Goal: Task Accomplishment & Management: Manage account settings

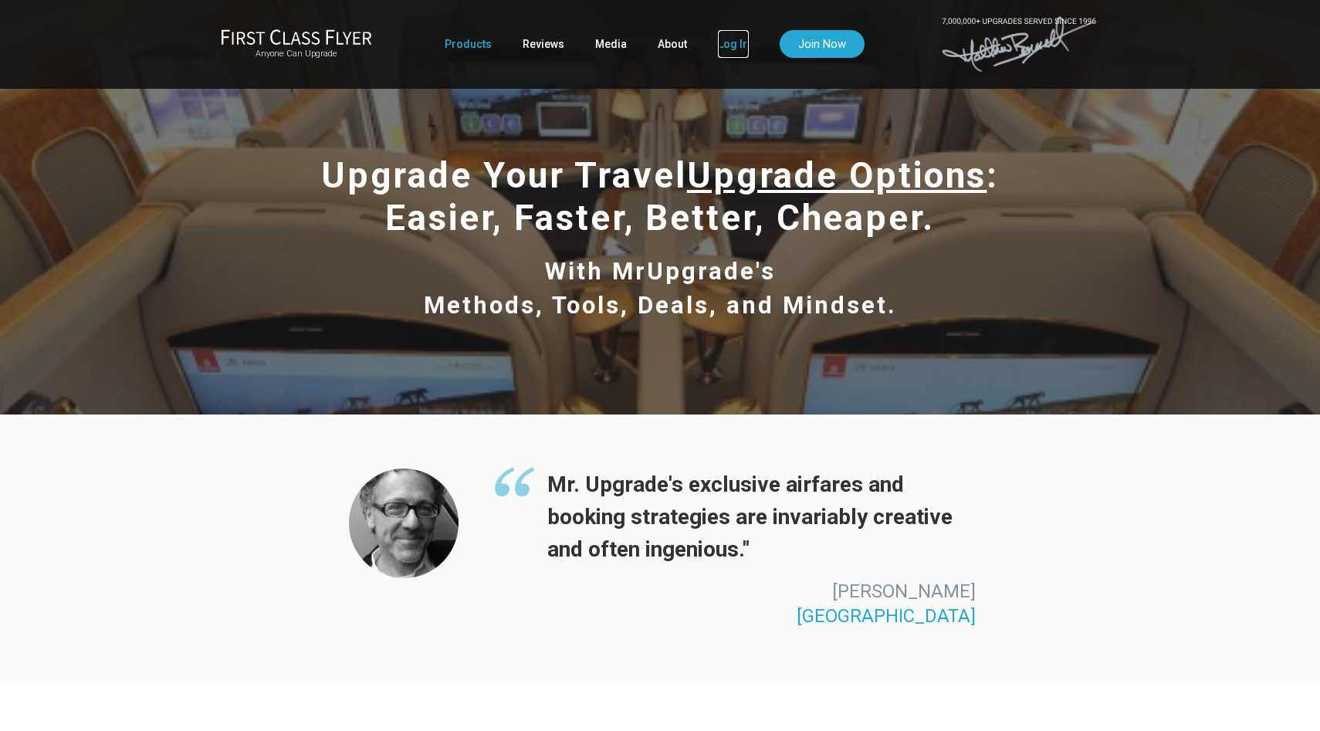
click at [738, 50] on link "Log In" at bounding box center [733, 44] width 31 height 28
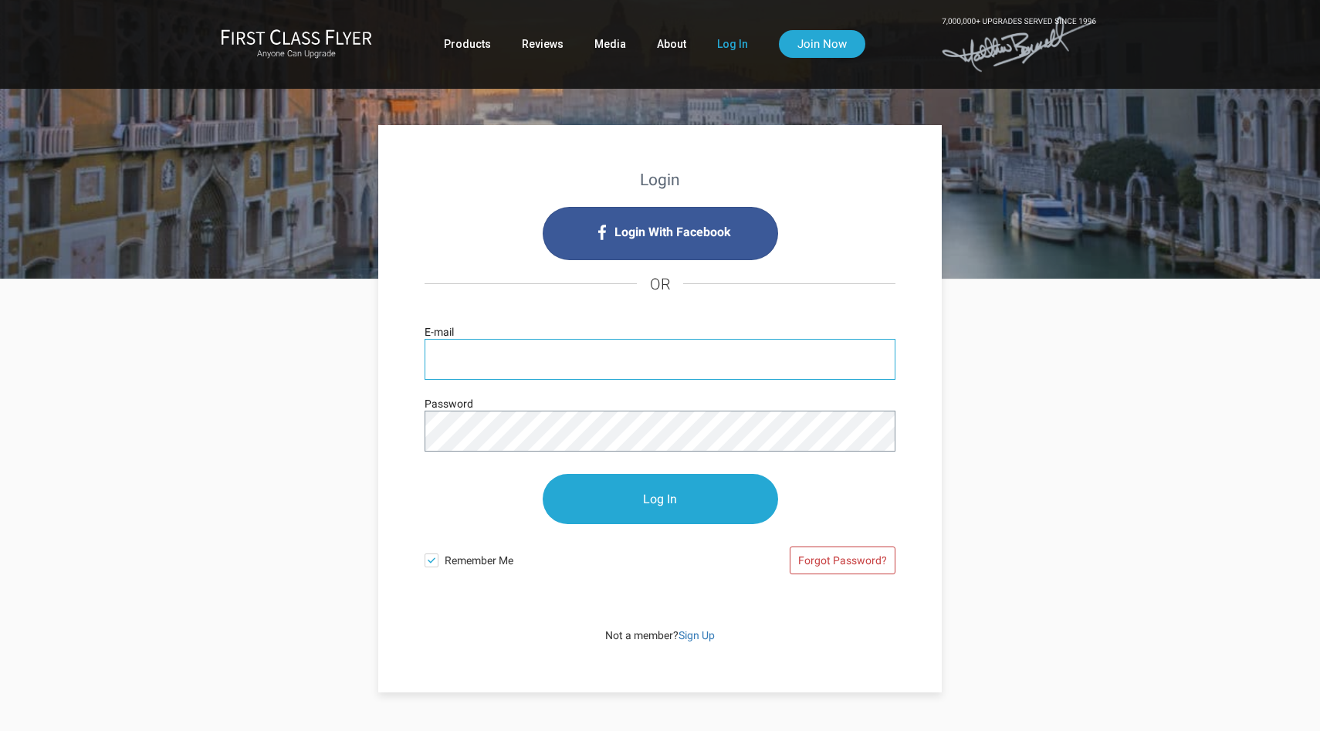
type input "arasheslamdoust@yahoo.com"
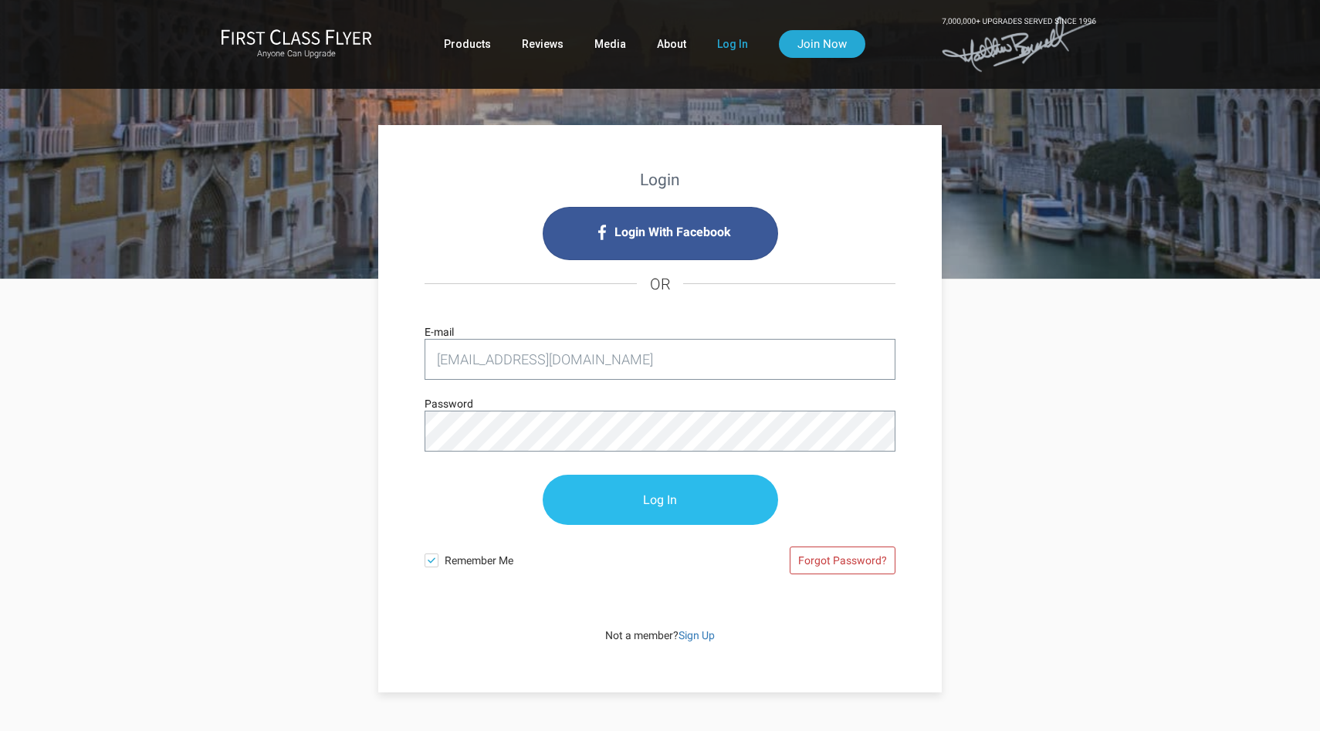
click at [632, 508] on input "Log In" at bounding box center [660, 500] width 235 height 50
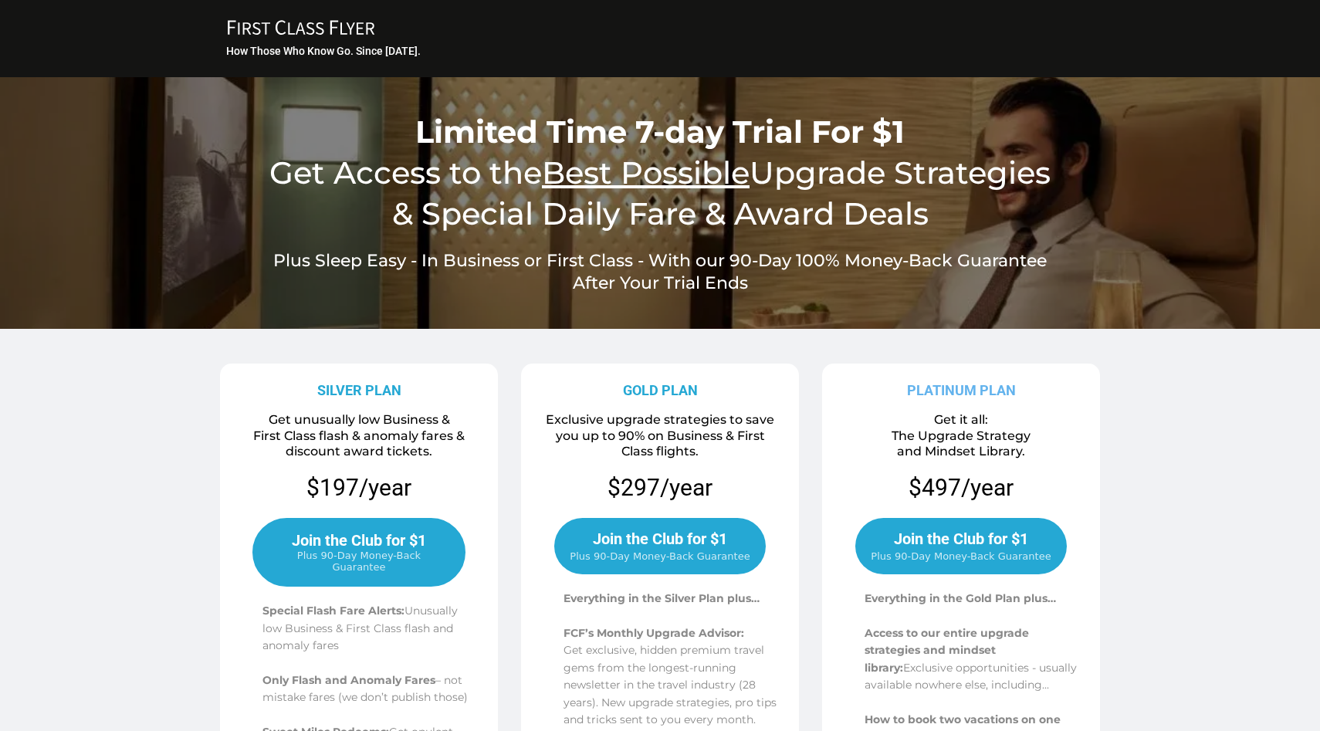
click at [335, 29] on icon "FIRST CLASS FLYER Copy Created with Sketch." at bounding box center [301, 27] width 154 height 16
click at [343, 19] on icon "FIRST CLASS FLYER Copy Created with Sketch." at bounding box center [301, 27] width 154 height 16
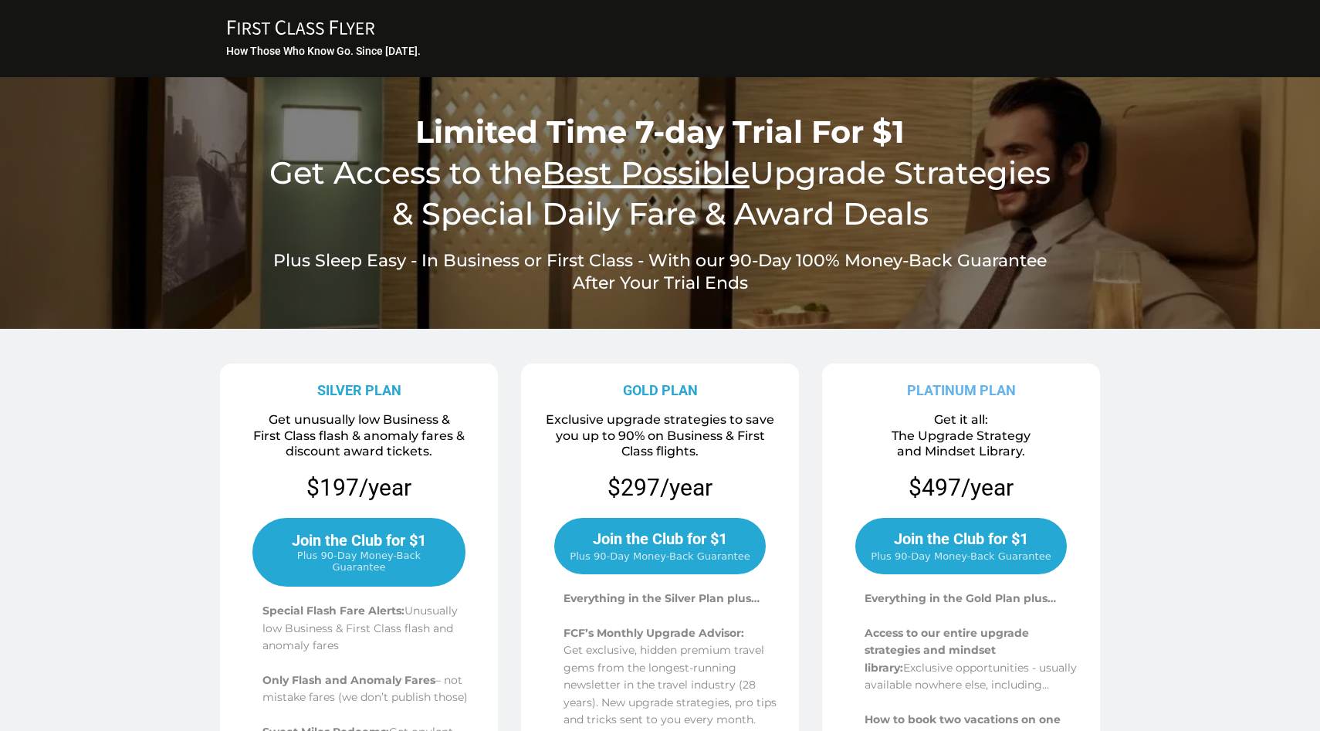
click at [344, 23] on icon "FIRST CLASS FLYER Copy Created with Sketch." at bounding box center [301, 27] width 154 height 16
drag, startPoint x: 383, startPoint y: 22, endPoint x: 251, endPoint y: 22, distance: 132.0
click at [251, 22] on div "FIRST CLASS FLYER Copy Created with Sketch." at bounding box center [660, 28] width 872 height 19
click at [320, 31] on icon "FIRST CLASS FLYER Copy Created with Sketch." at bounding box center [301, 27] width 154 height 16
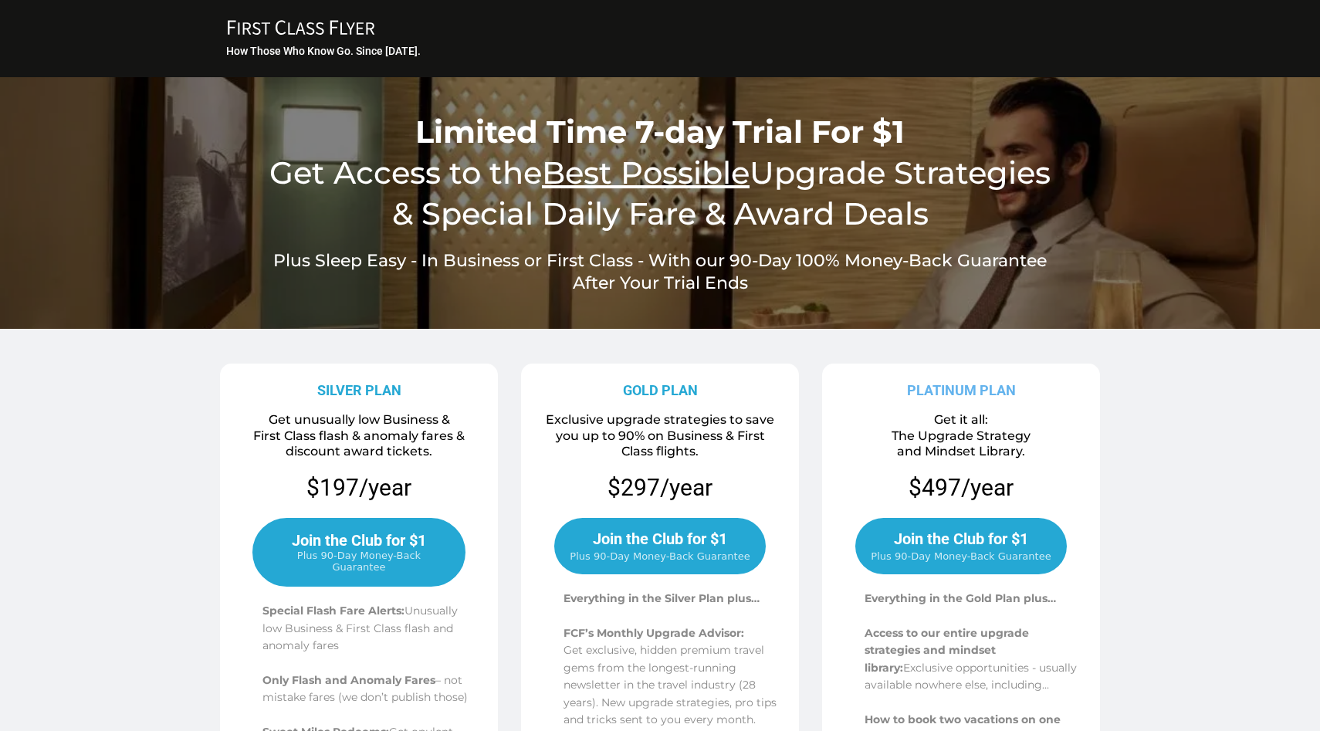
click at [302, 47] on h3 "How Those Who Know Go. Since 1996." at bounding box center [661, 51] width 870 height 14
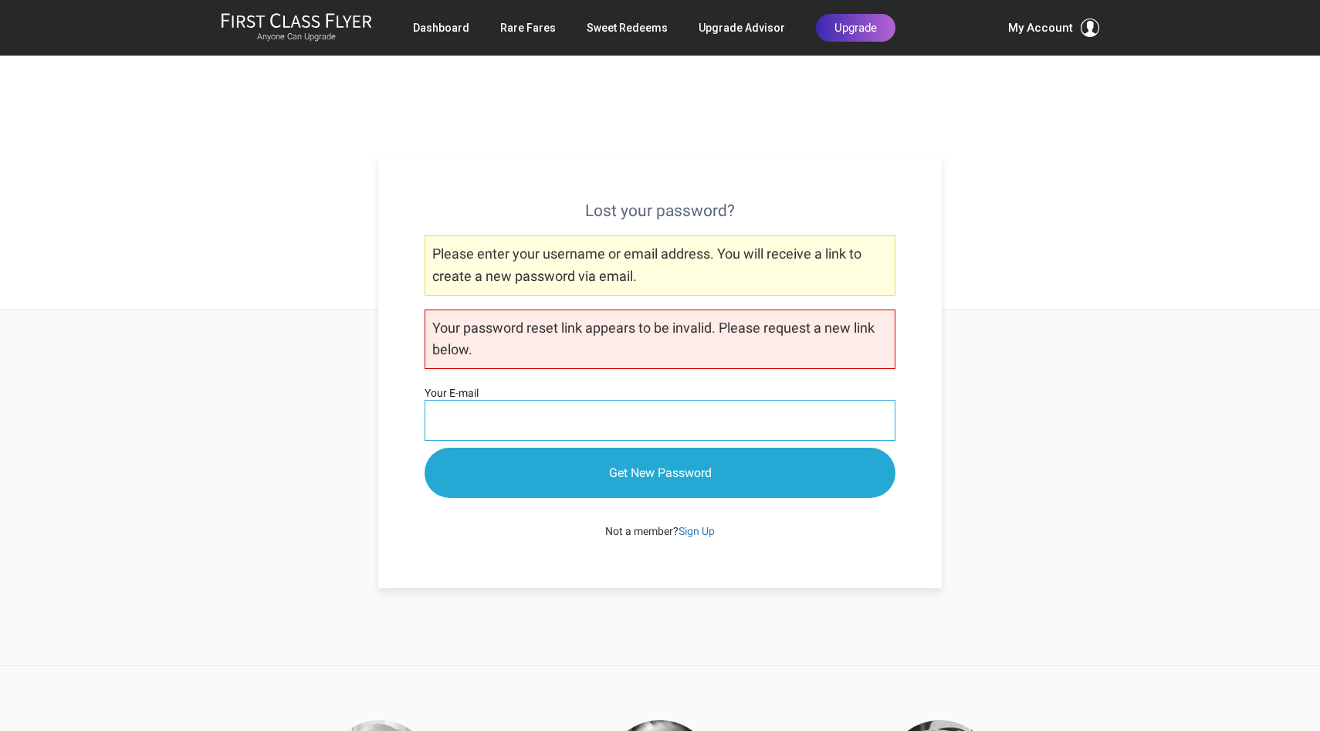
click at [479, 426] on input "Your E-mail" at bounding box center [660, 420] width 471 height 41
type input "[EMAIL_ADDRESS][DOMAIN_NAME]"
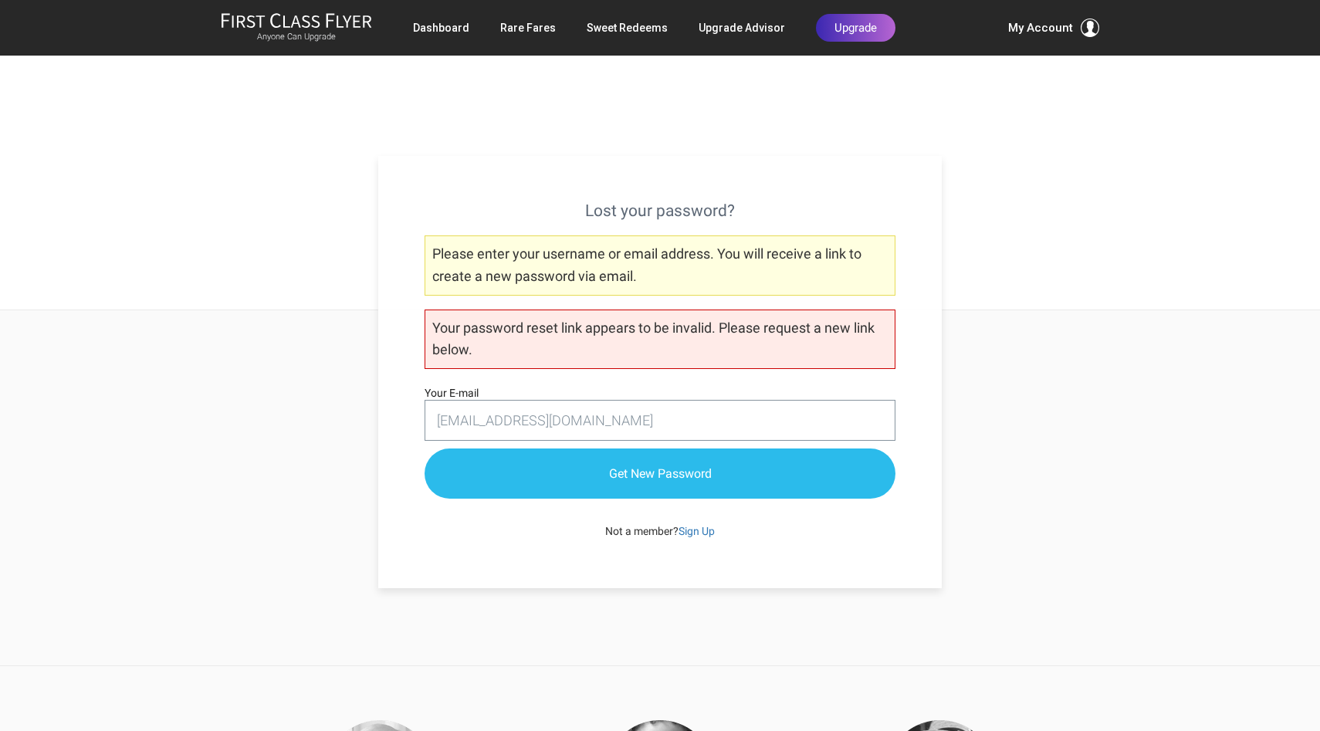
click at [626, 482] on input "Get New Password" at bounding box center [660, 473] width 471 height 50
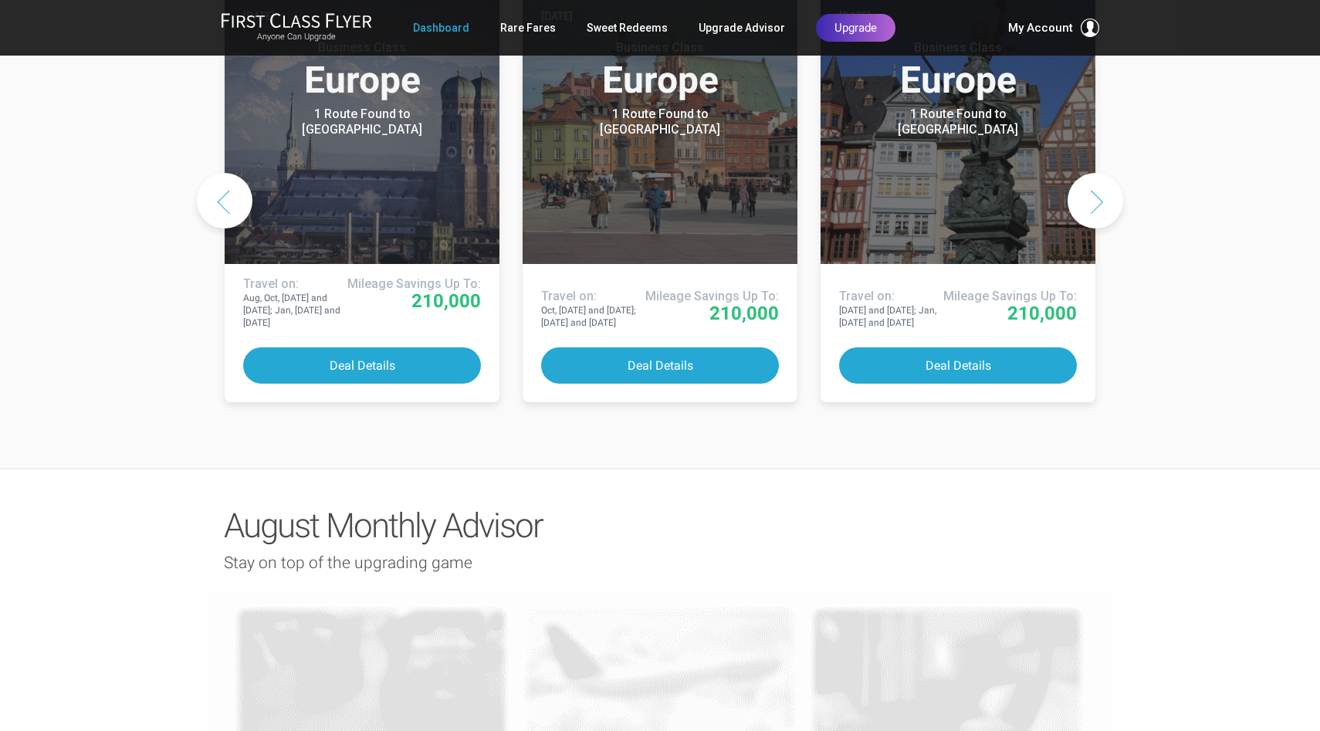
scroll to position [834, 0]
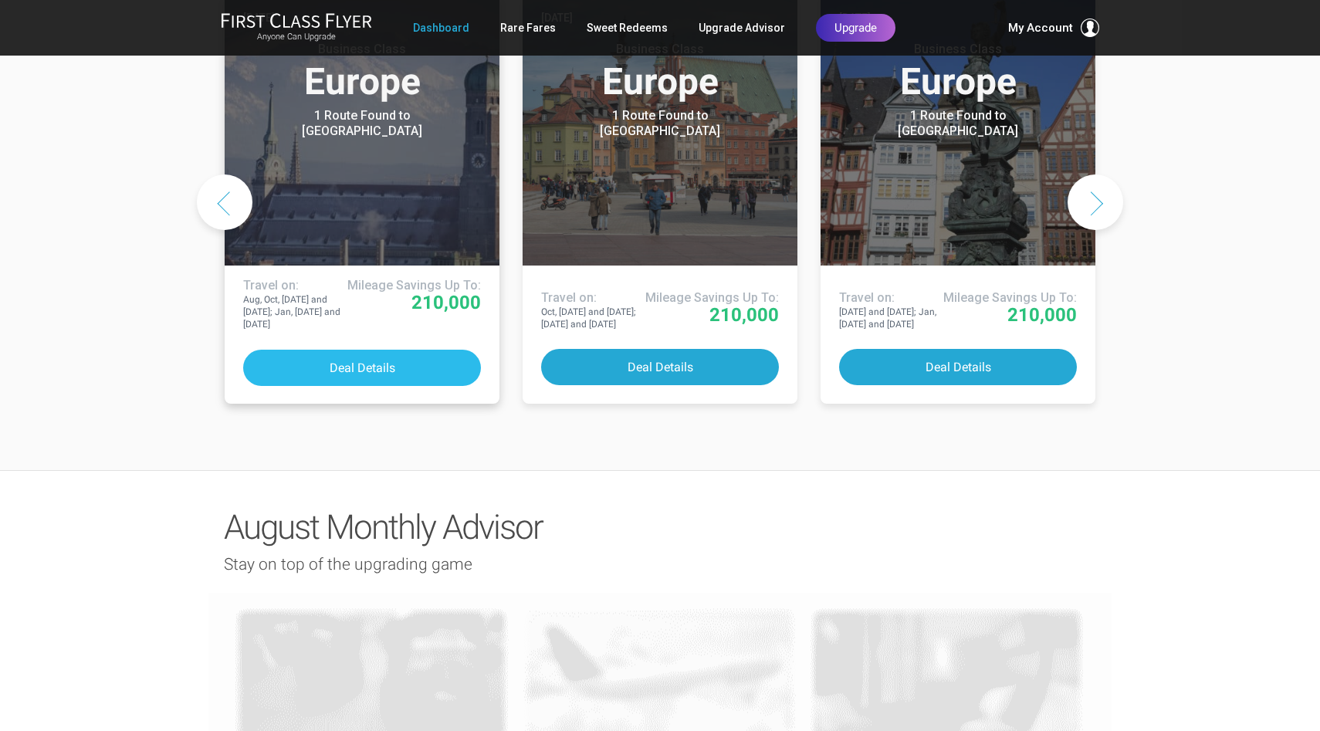
click at [416, 386] on button "Deal Details" at bounding box center [362, 368] width 238 height 36
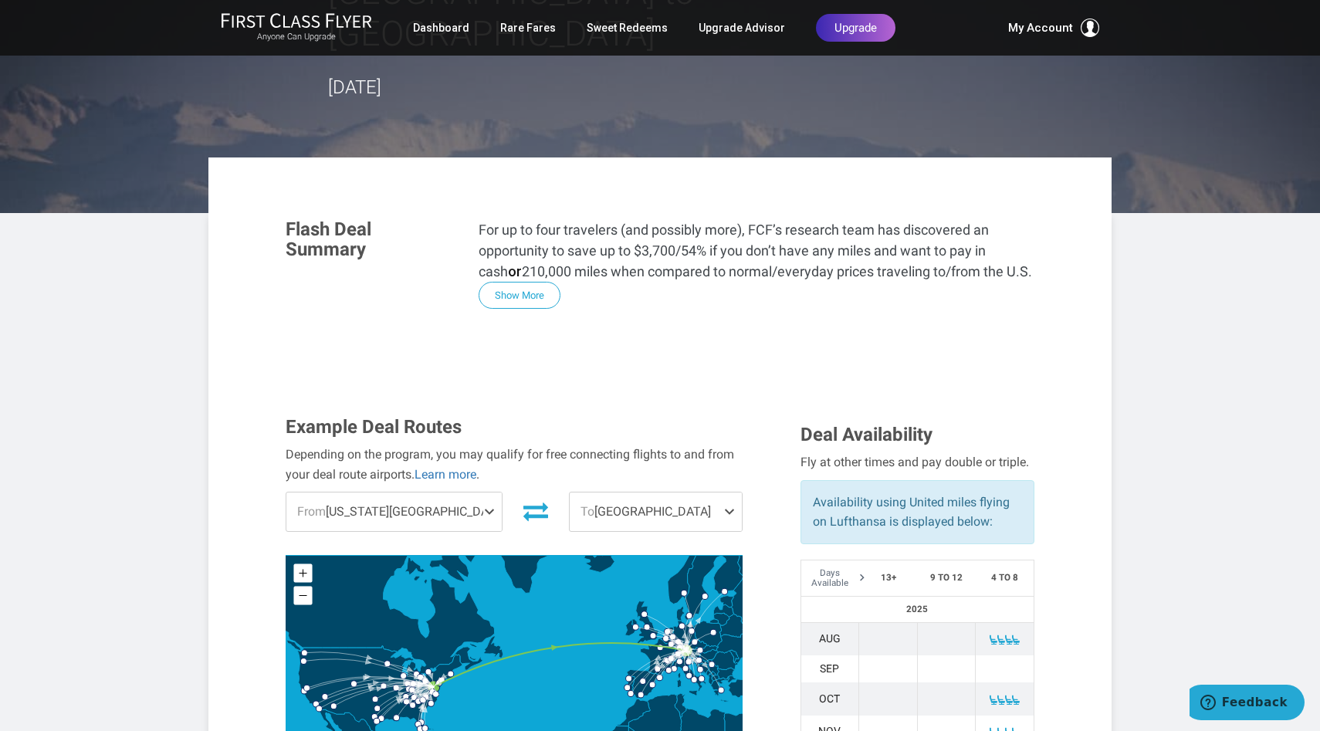
scroll to position [198, 0]
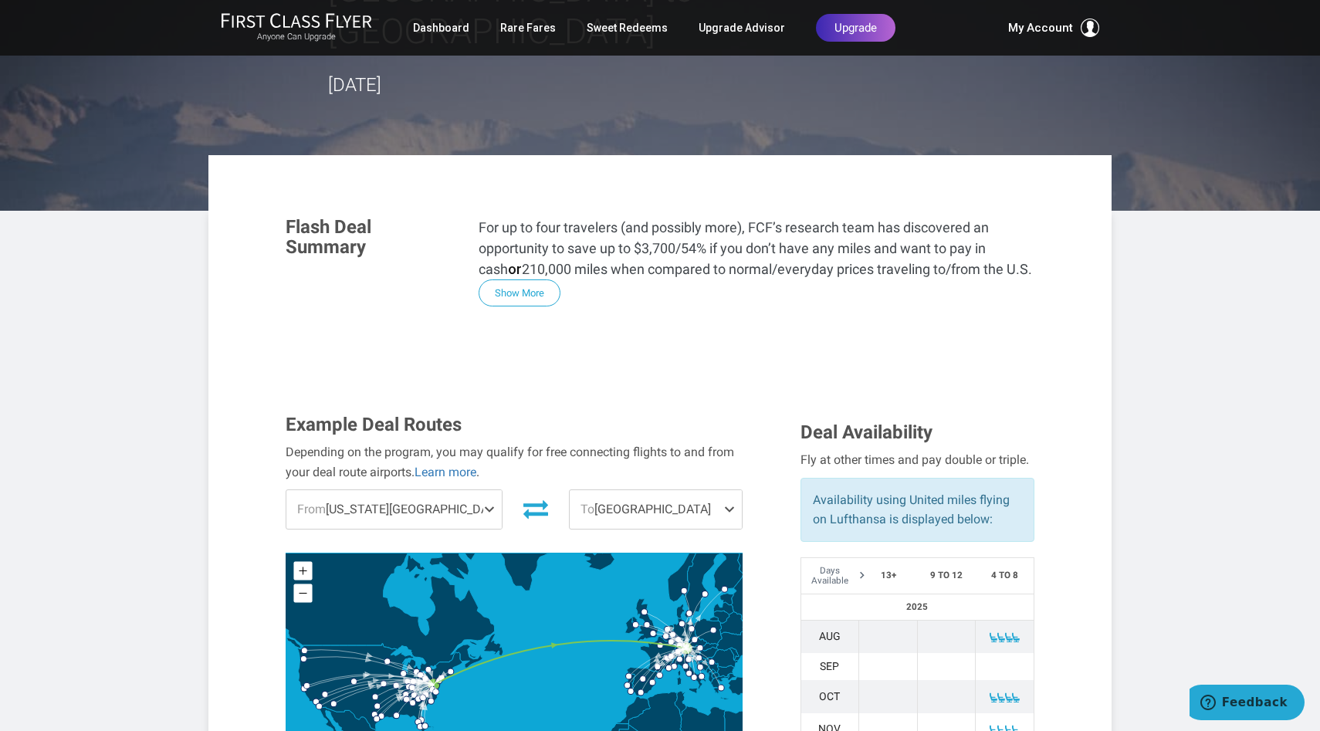
click at [429, 490] on span "From Washington DC" at bounding box center [393, 509] width 215 height 39
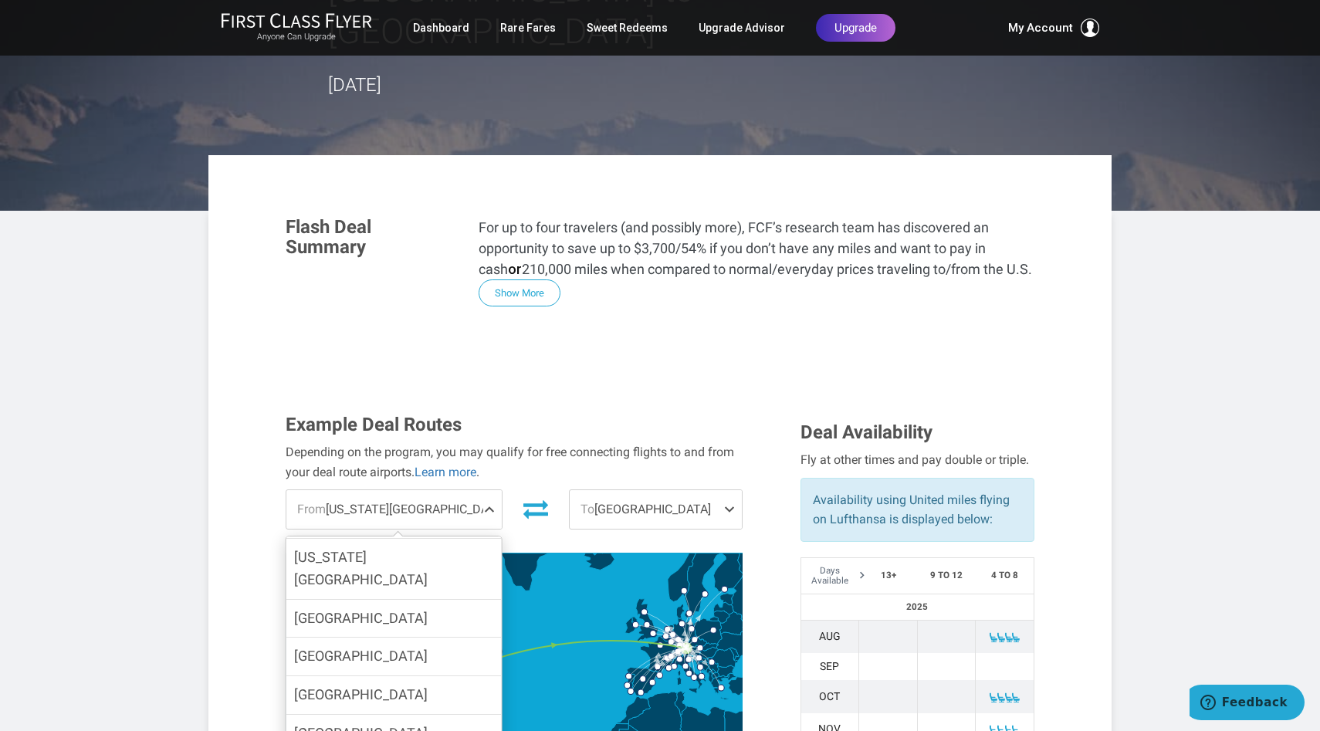
scroll to position [818, 0]
click at [394, 711] on label "Los Angeles" at bounding box center [393, 730] width 215 height 38
click at [0, 0] on input "Los Angeles" at bounding box center [0, 0] width 0 height 0
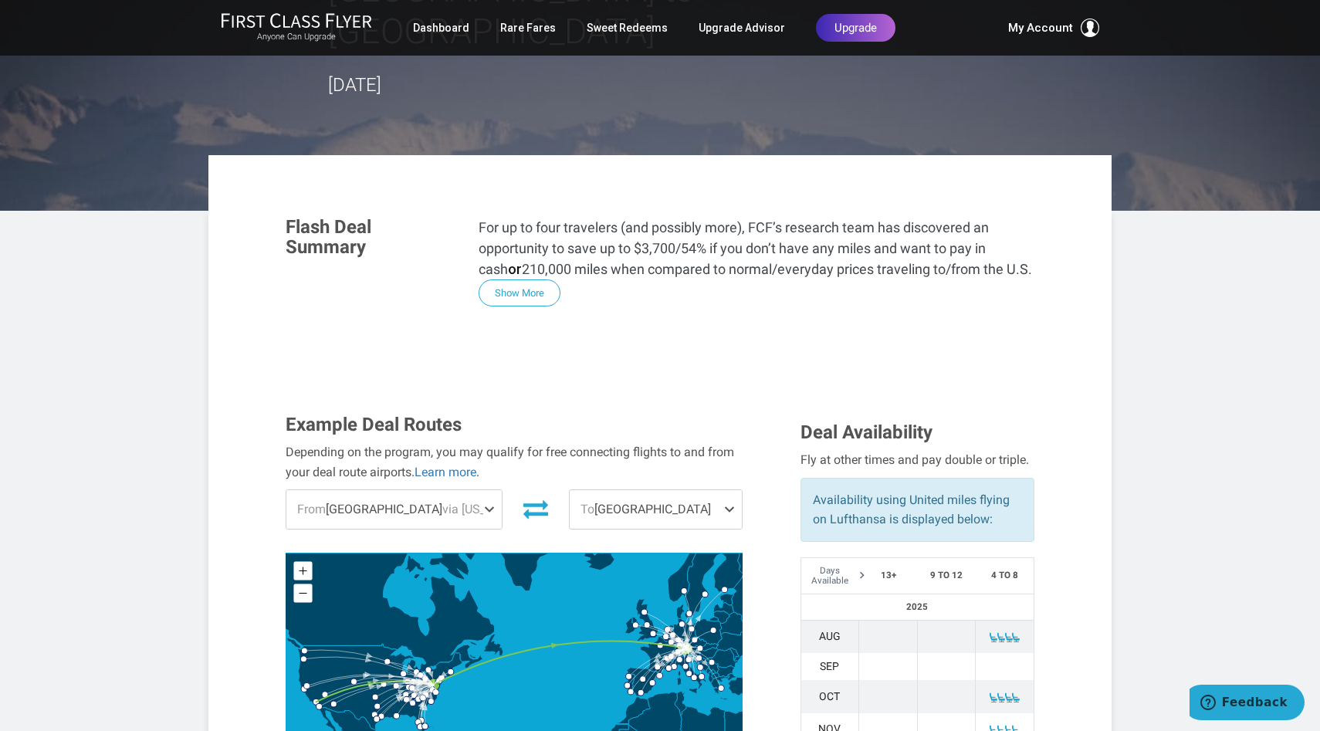
click at [624, 490] on span "To Munich" at bounding box center [656, 509] width 172 height 39
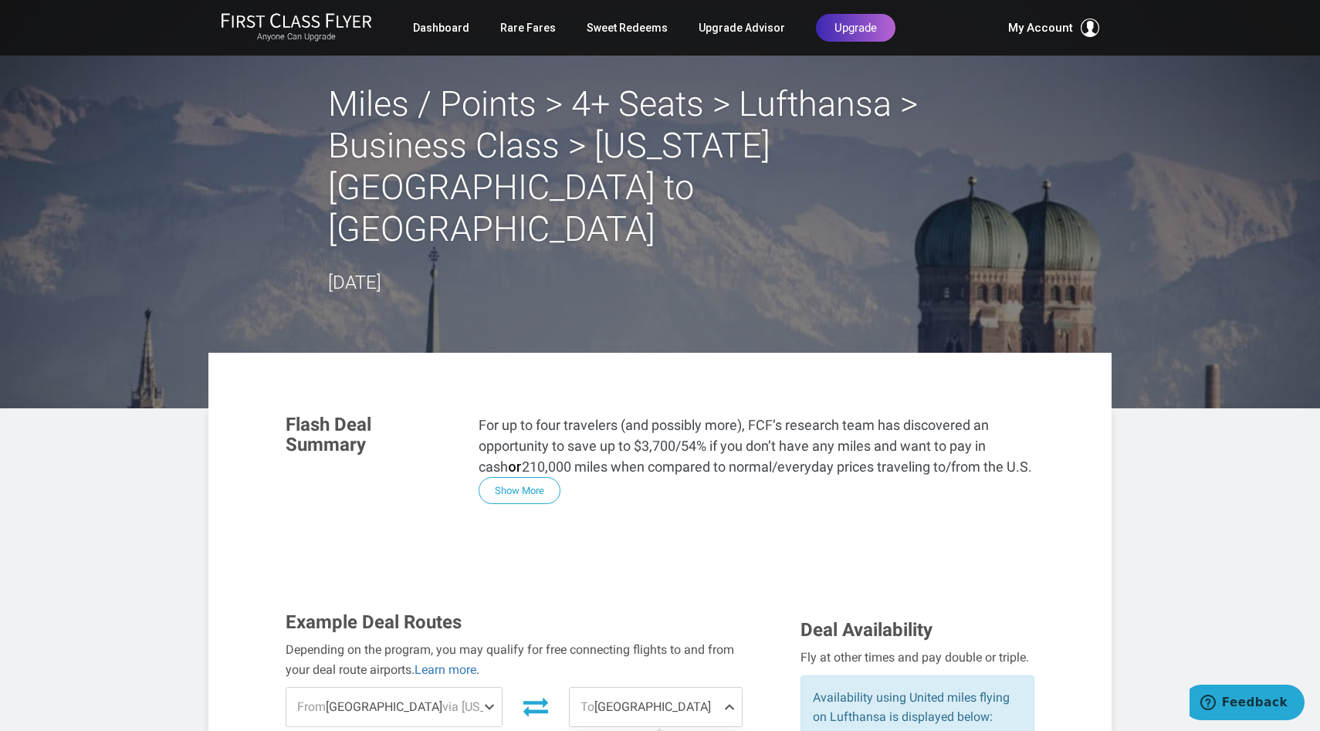
scroll to position [1081, 0]
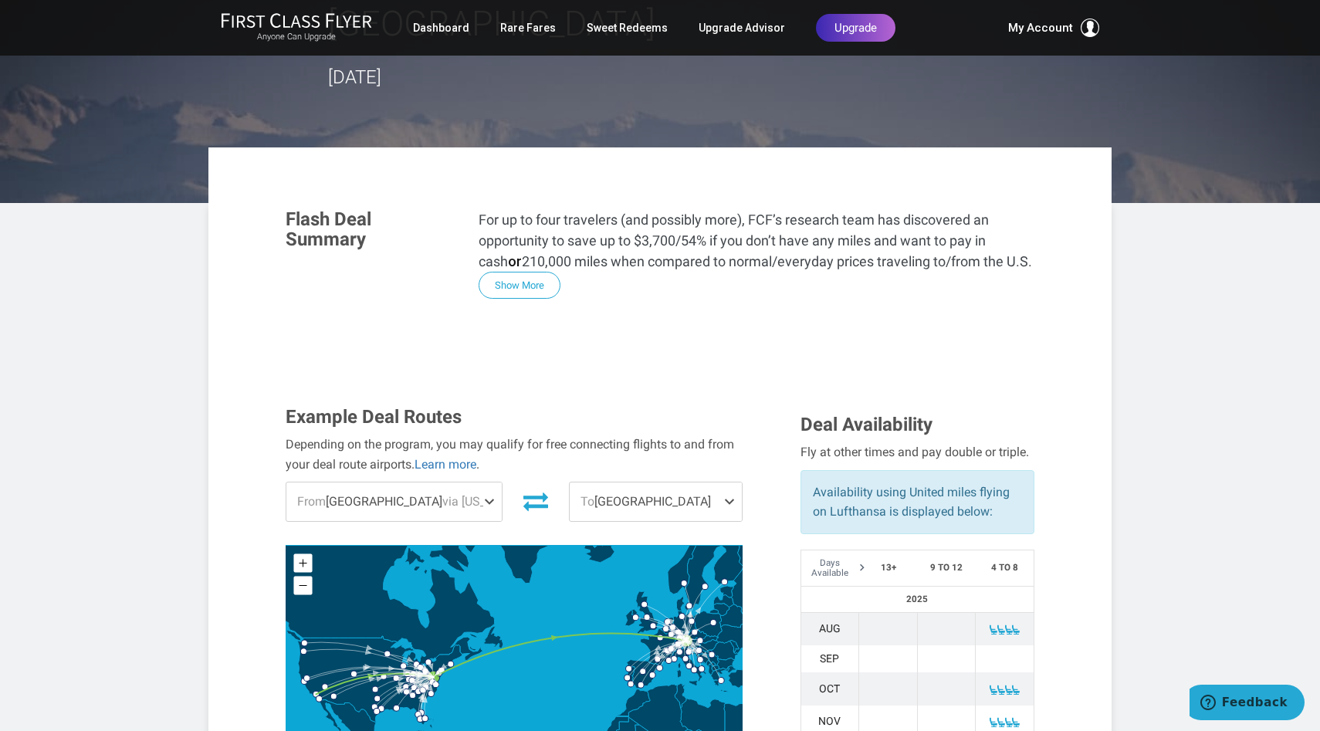
scroll to position [228, 0]
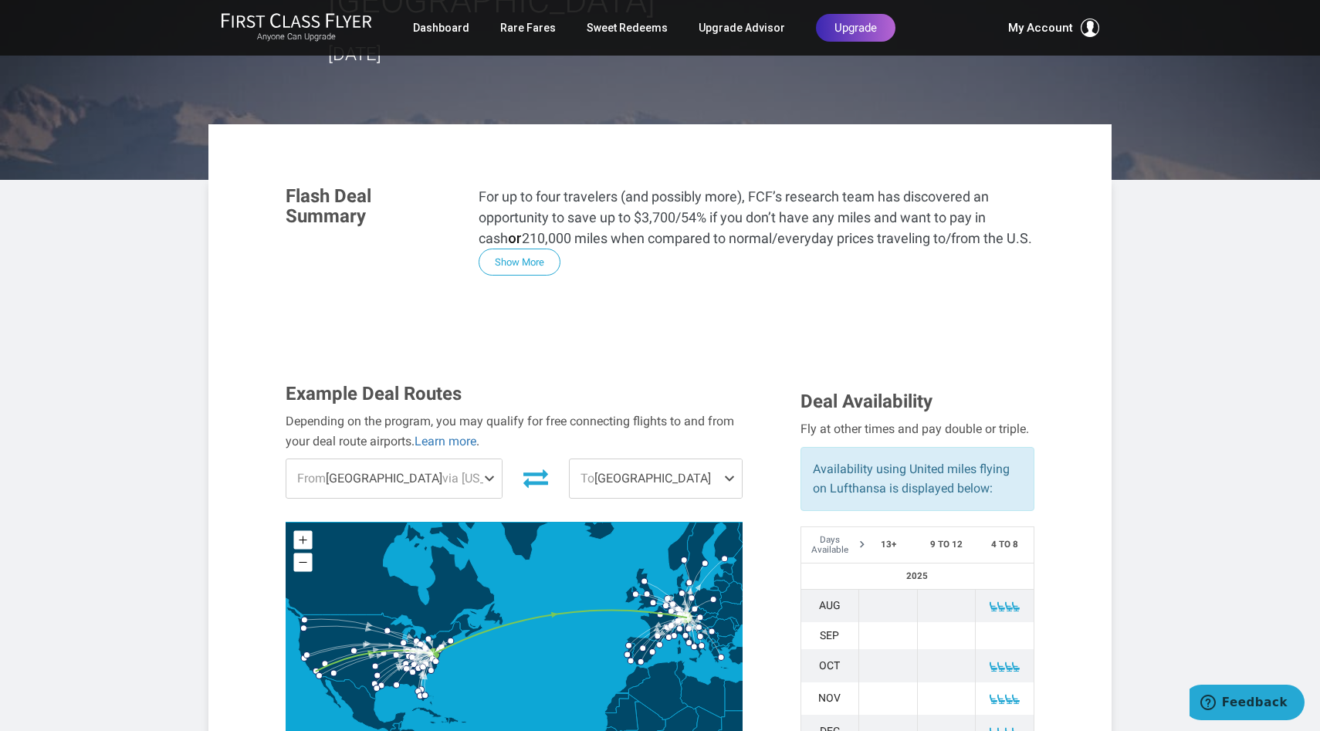
click at [625, 459] on span "To Munich" at bounding box center [656, 478] width 172 height 39
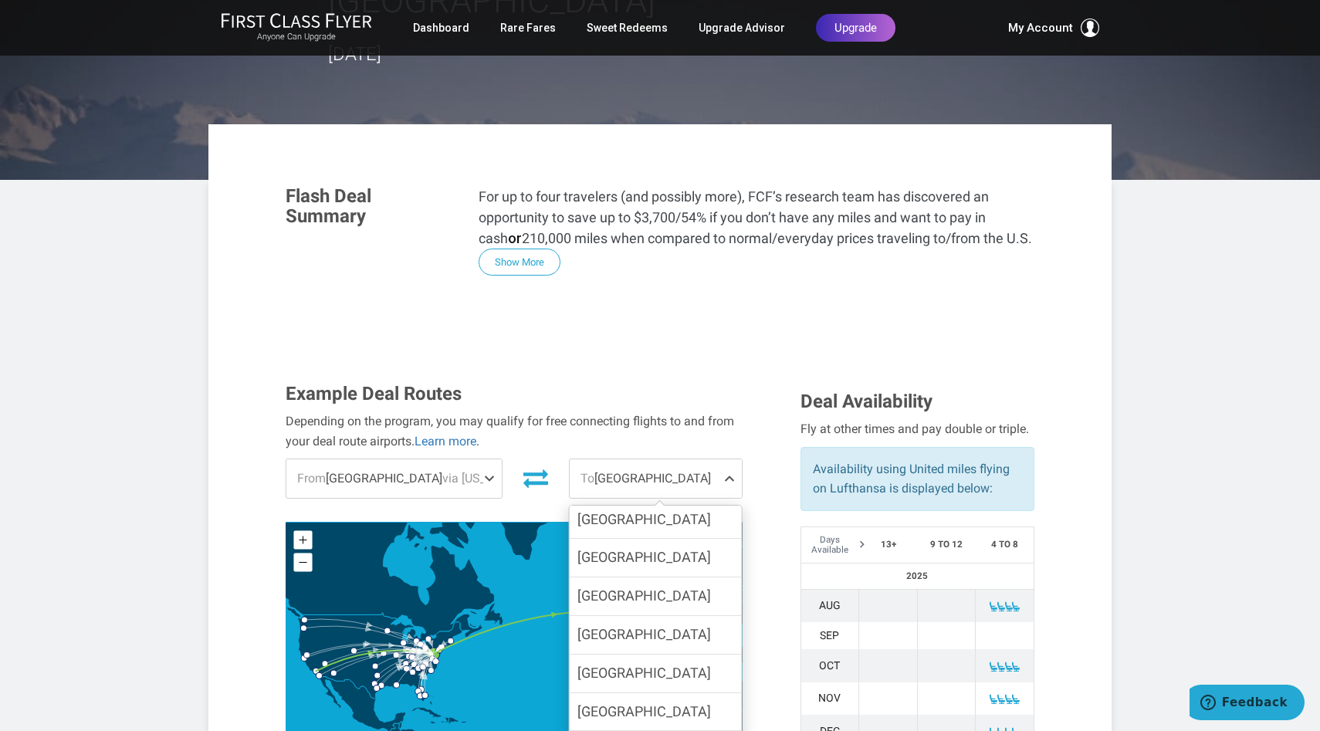
scroll to position [719, 0]
click at [644, 580] on label "London" at bounding box center [656, 599] width 172 height 38
click at [0, 0] on input "London" at bounding box center [0, 0] width 0 height 0
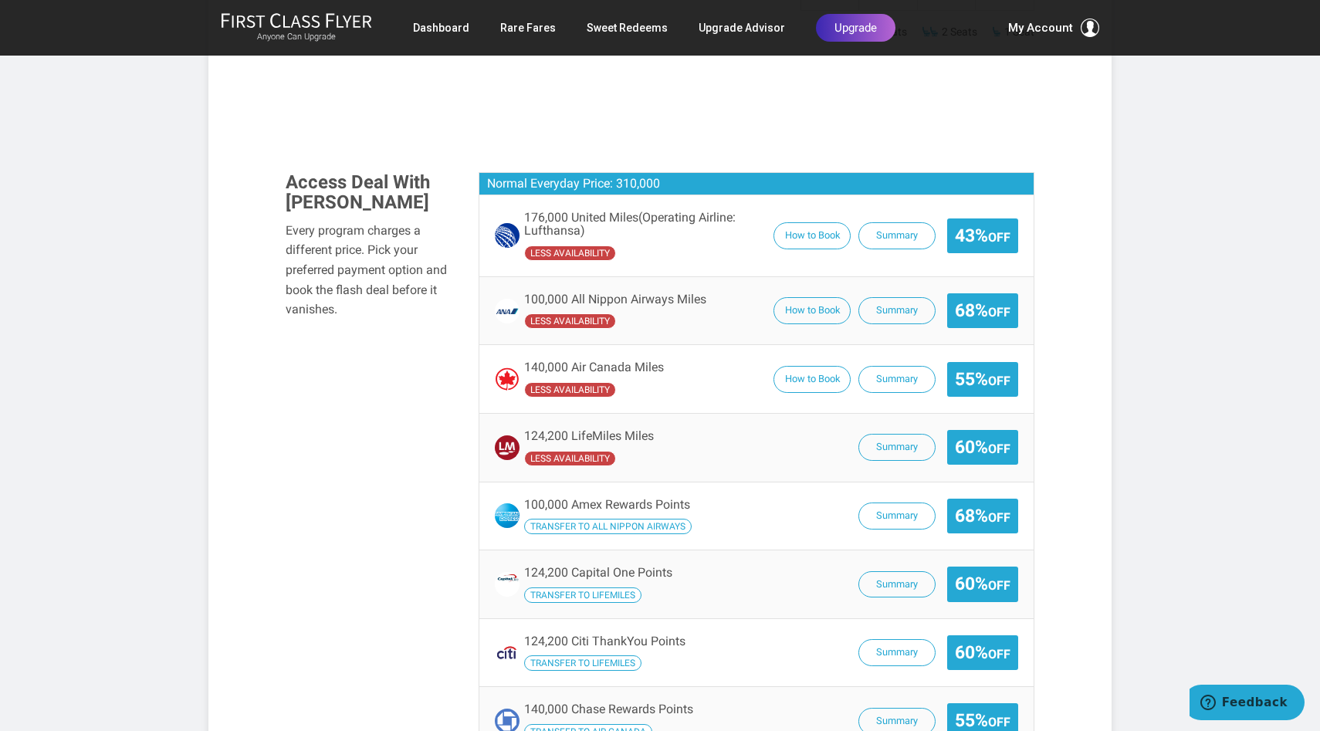
scroll to position [1119, 0]
click at [880, 502] on button "Summary" at bounding box center [896, 515] width 77 height 27
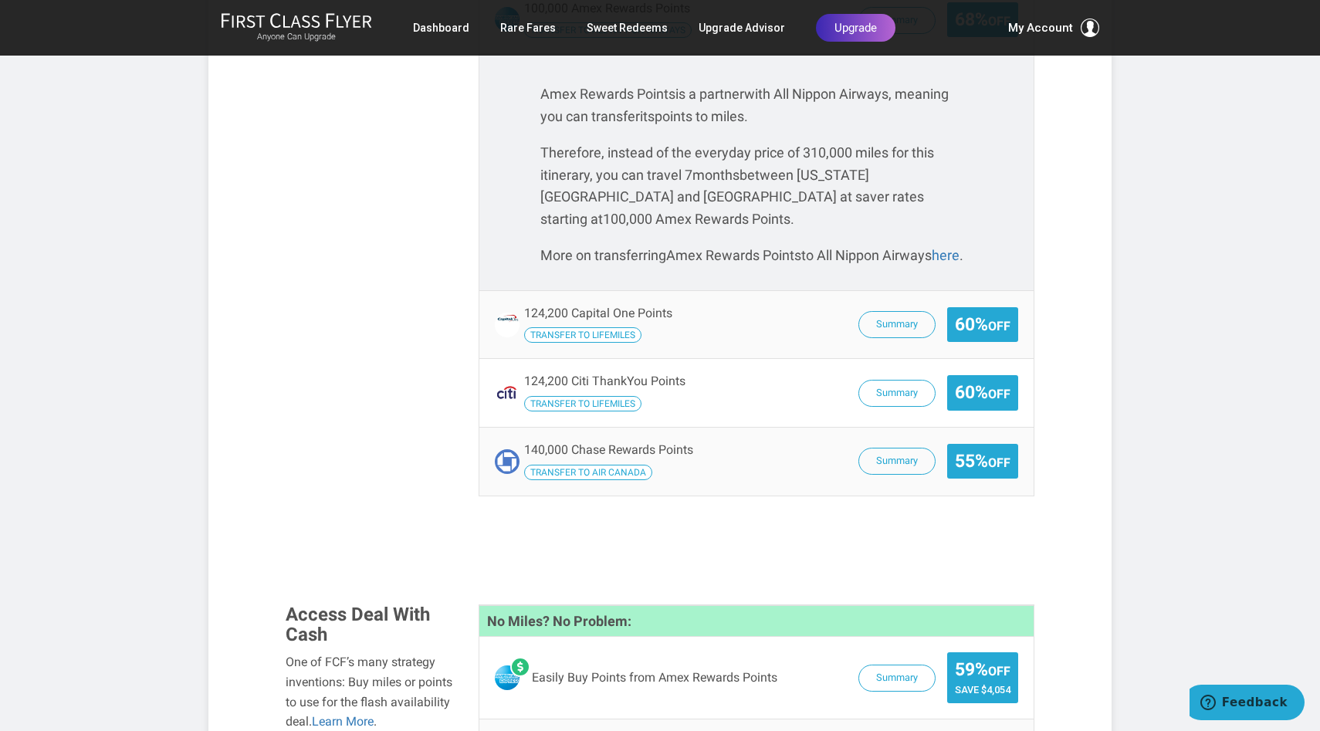
scroll to position [1304, 0]
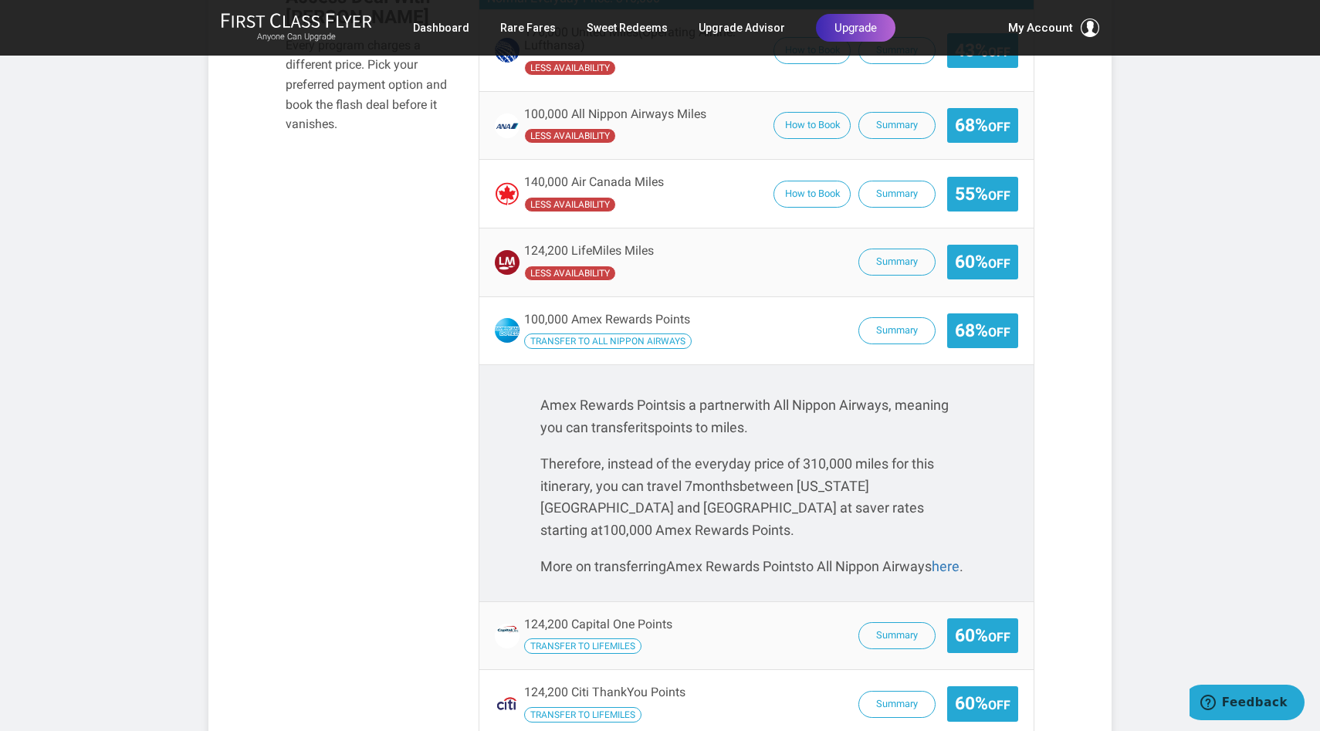
click at [790, 394] on p "Amex Rewards Points is a partner with All Nippon Airways, meaning you can trans…" at bounding box center [756, 416] width 432 height 45
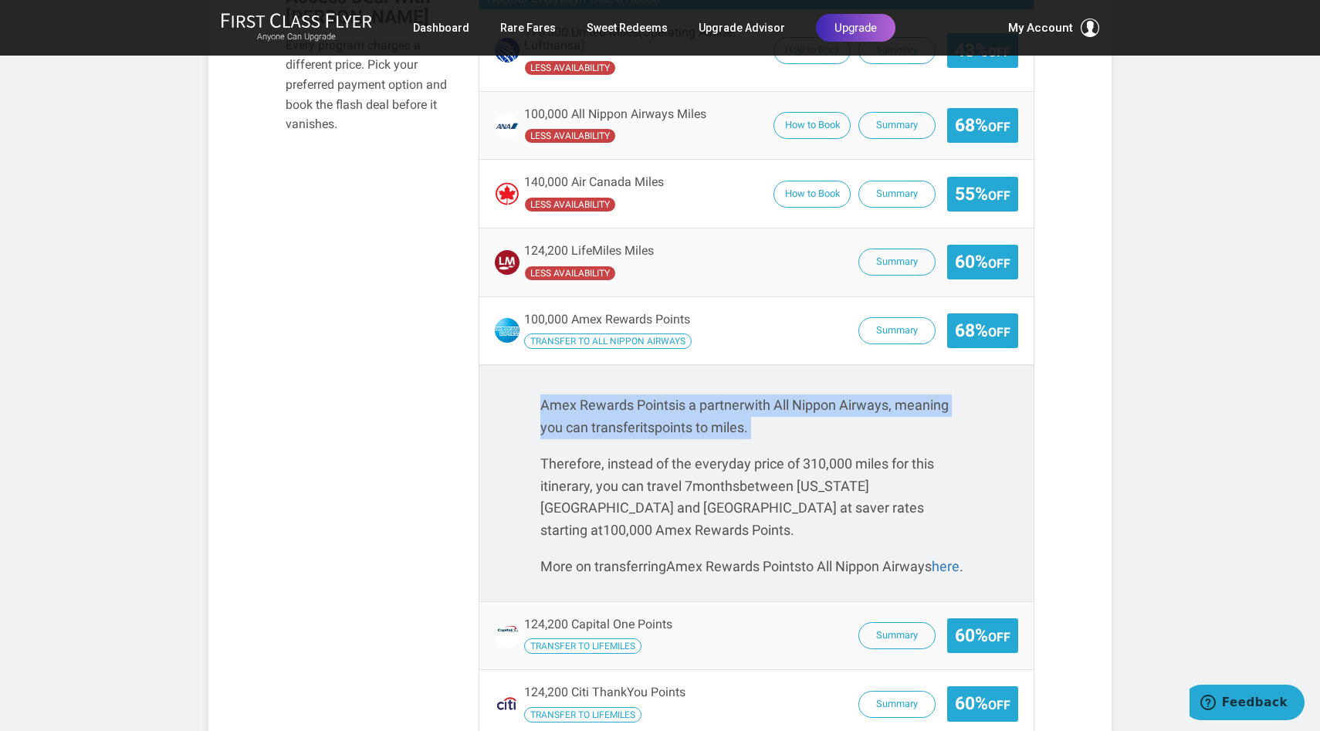
click at [790, 394] on p "Amex Rewards Points is a partner with All Nippon Airways, meaning you can trans…" at bounding box center [756, 416] width 432 height 45
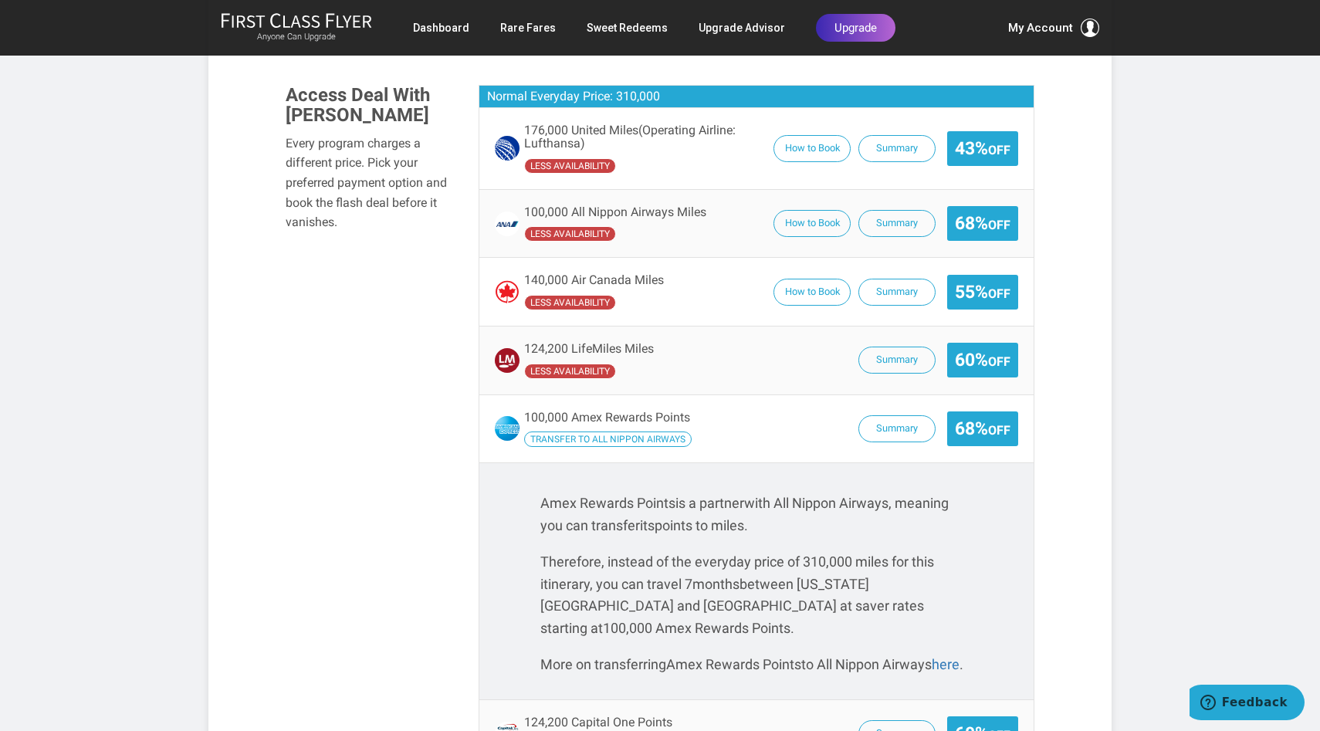
scroll to position [1204, 0]
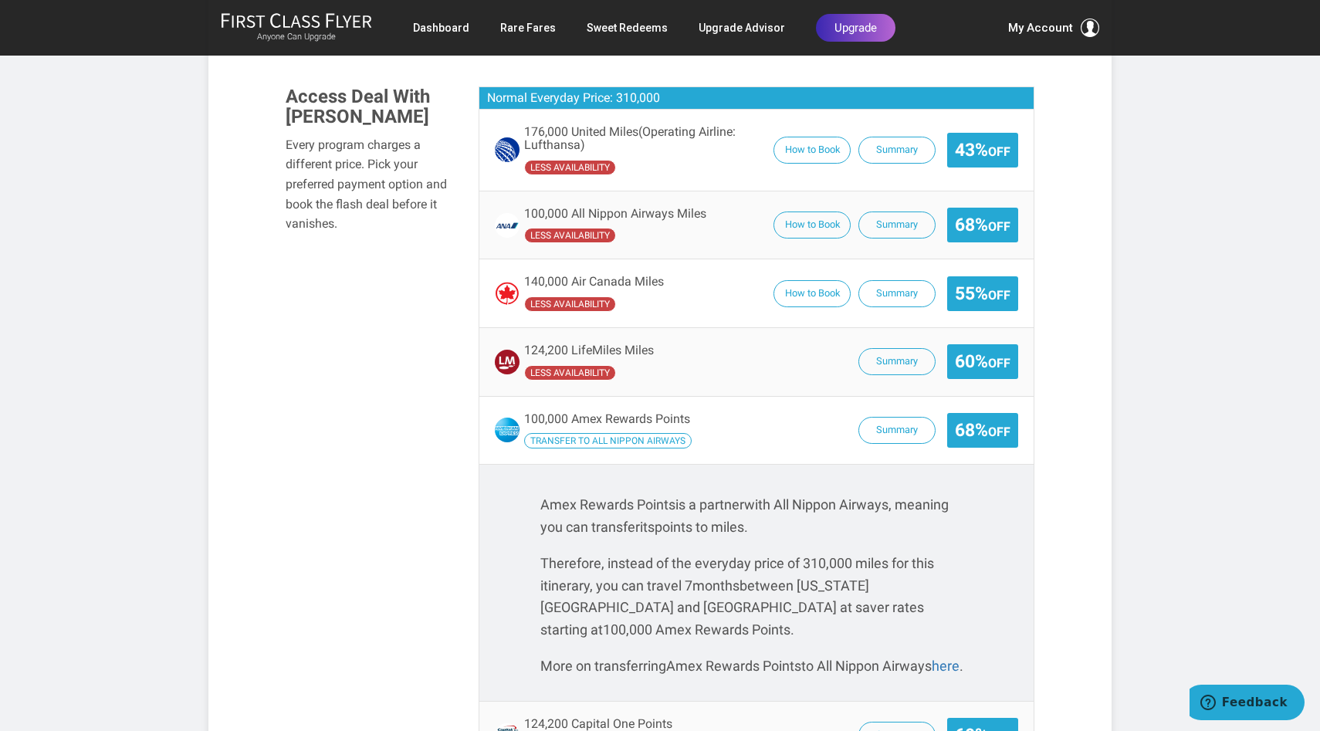
click at [651, 412] on span "100,000 Amex Rewards Points Transfer to All Nippon Airways" at bounding box center [607, 430] width 167 height 37
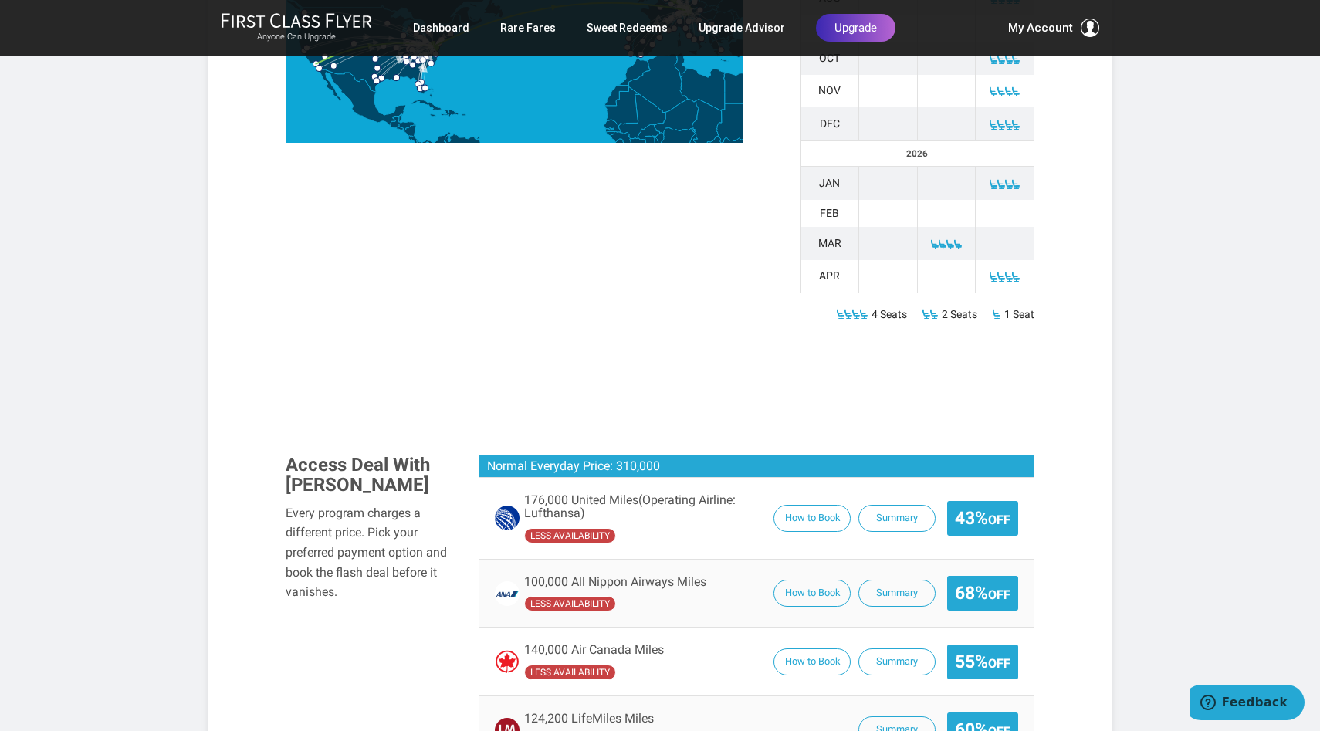
scroll to position [885, 0]
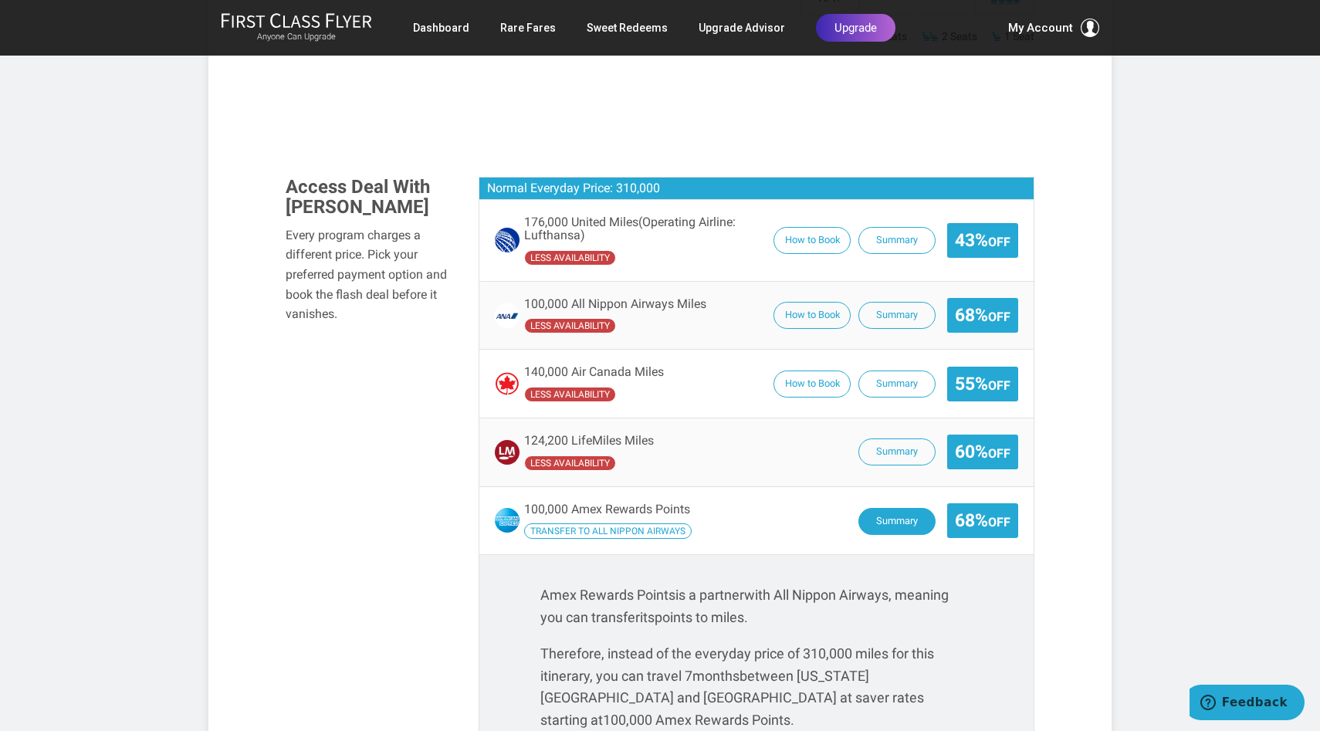
scroll to position [1154, 0]
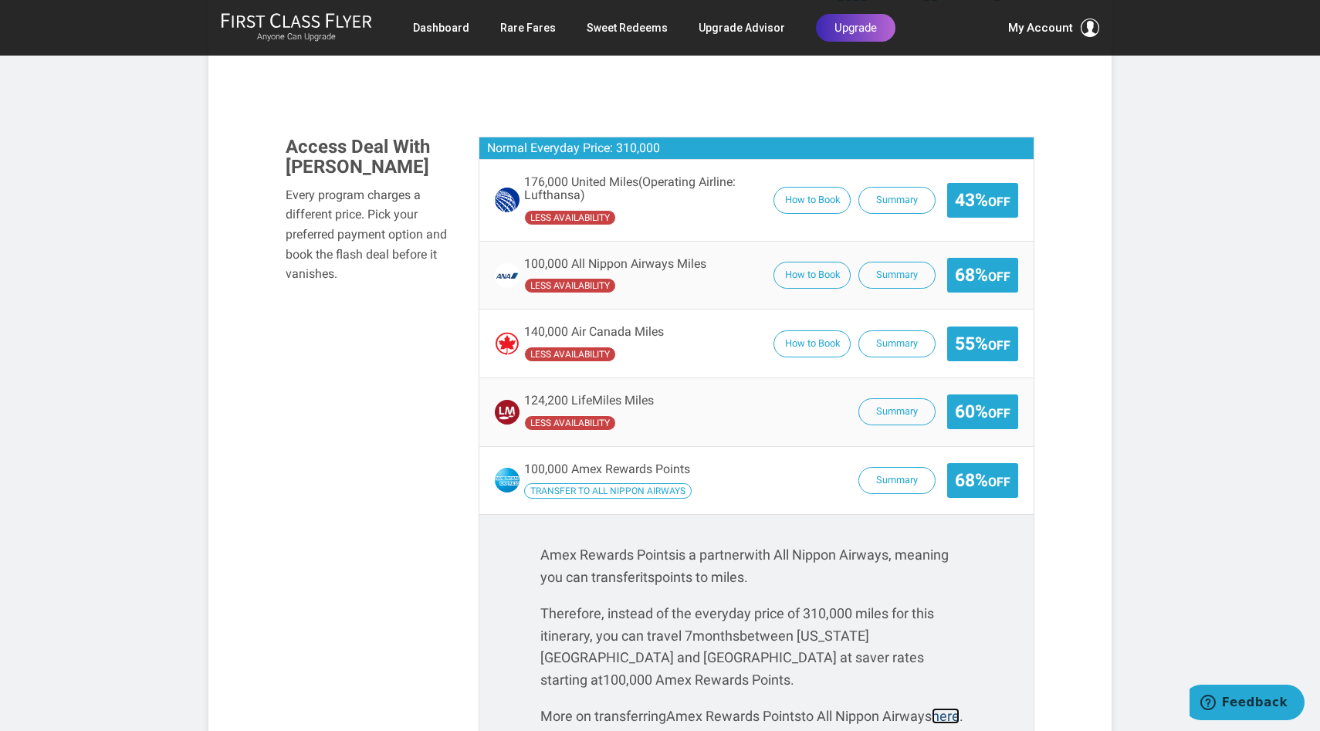
click at [932, 708] on link "here" at bounding box center [946, 716] width 28 height 16
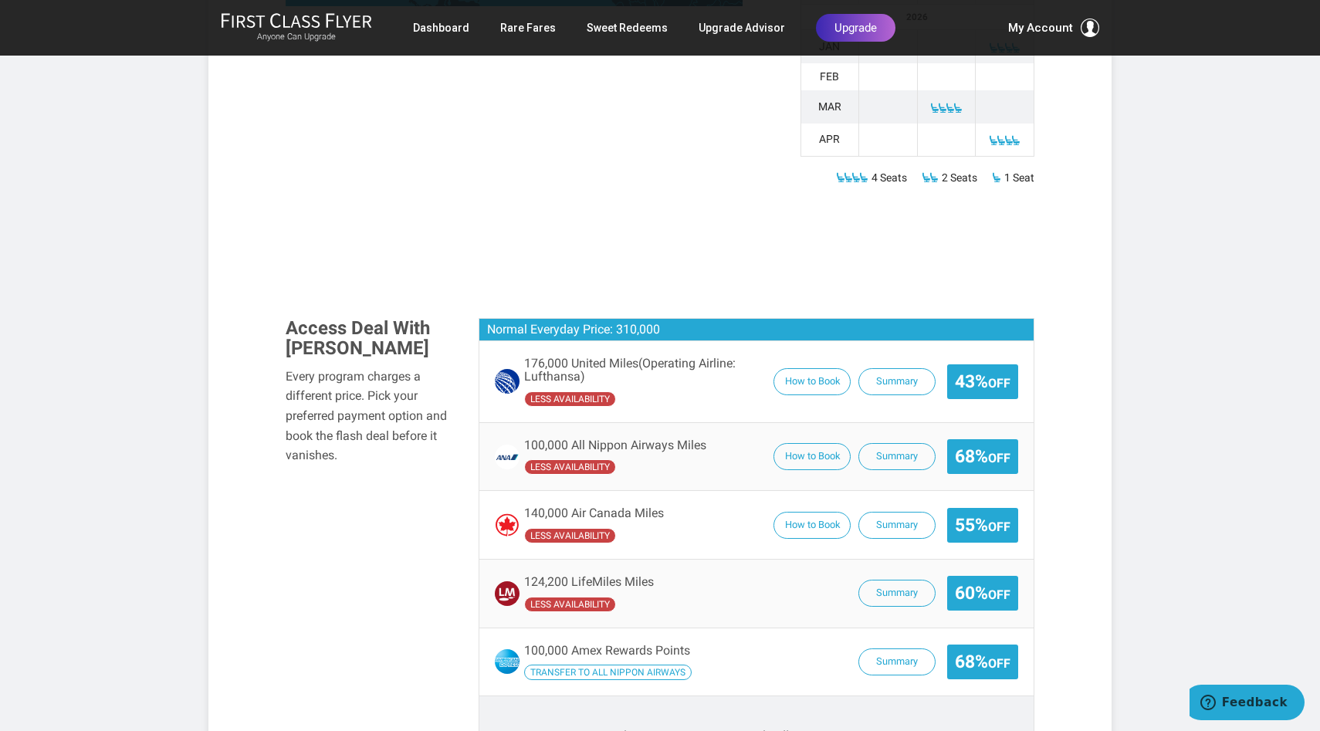
scroll to position [970, 0]
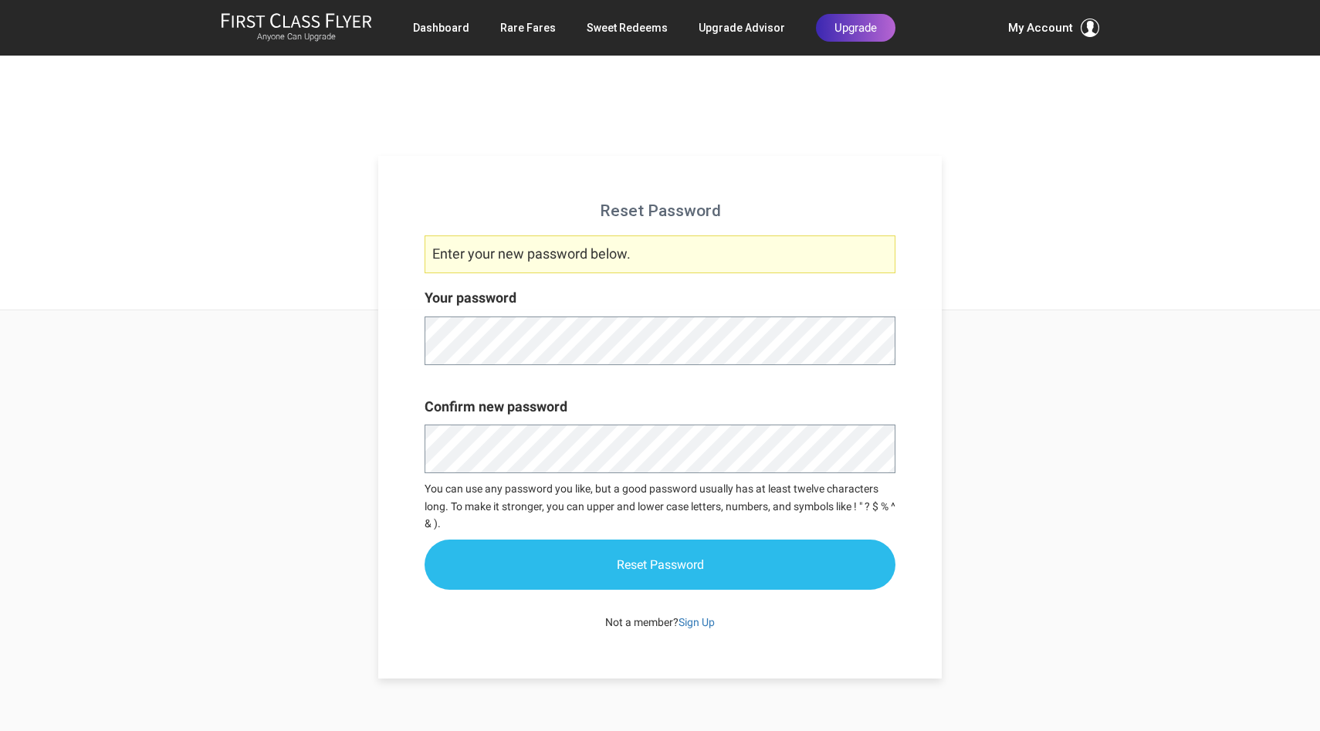
click at [468, 562] on input "Reset Password" at bounding box center [660, 565] width 471 height 50
click at [638, 563] on input "Reset Password" at bounding box center [660, 565] width 471 height 50
click at [668, 562] on input "Reset Password" at bounding box center [660, 565] width 471 height 50
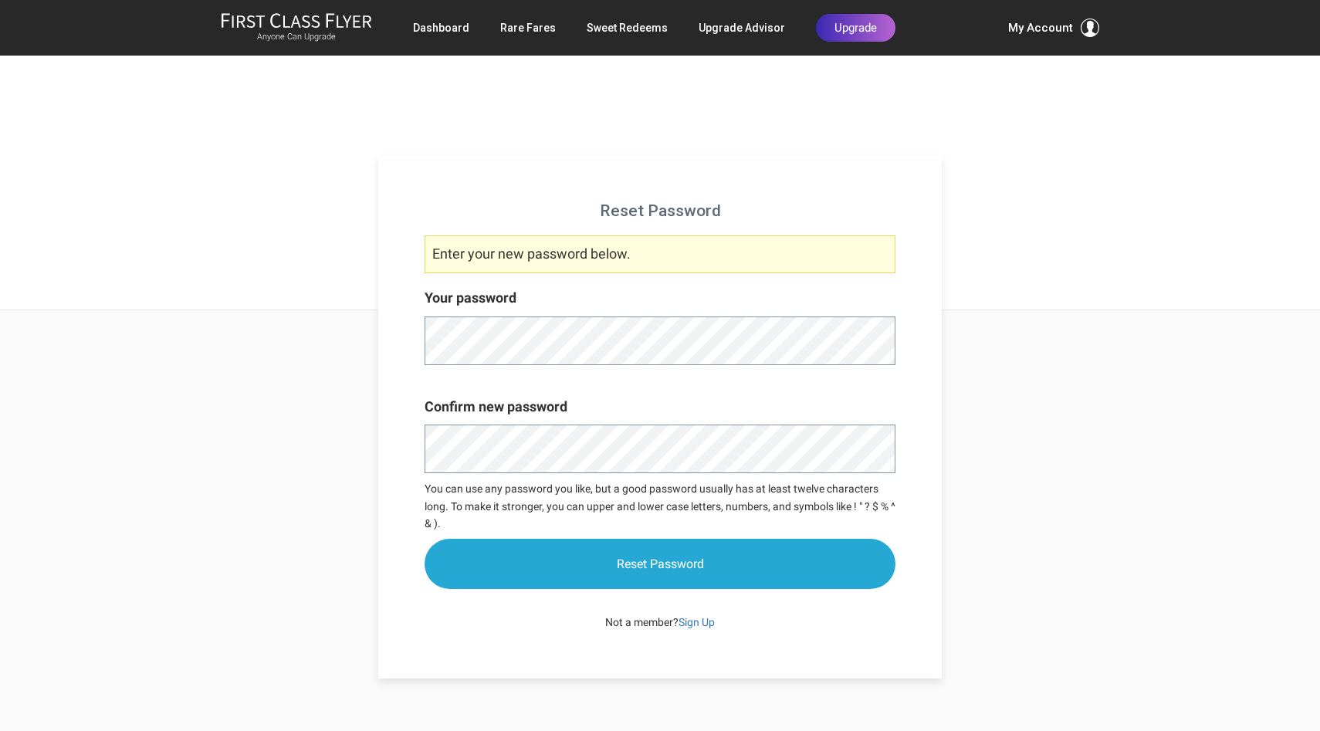
click at [705, 387] on form "Your password Confirm new password You can use any password you like, but a goo…" at bounding box center [660, 438] width 471 height 302
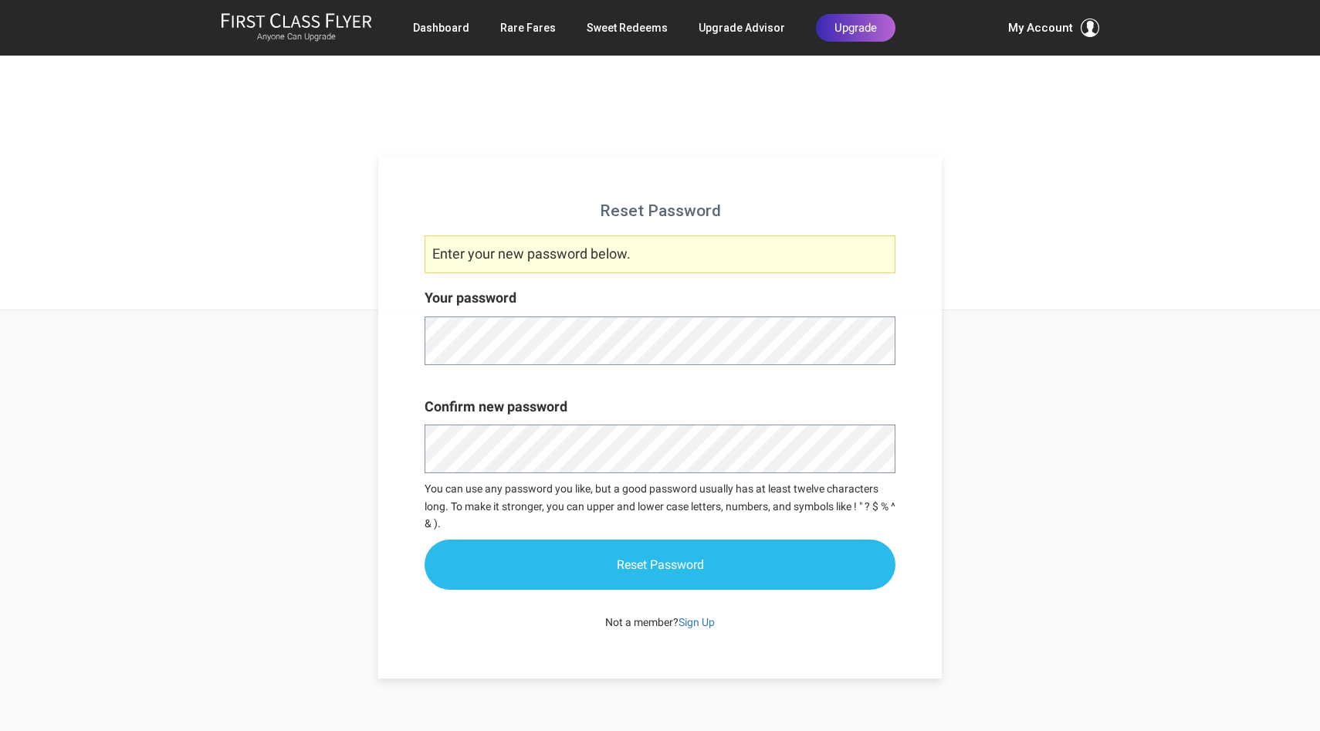
click at [564, 545] on input "Reset Password" at bounding box center [660, 565] width 471 height 50
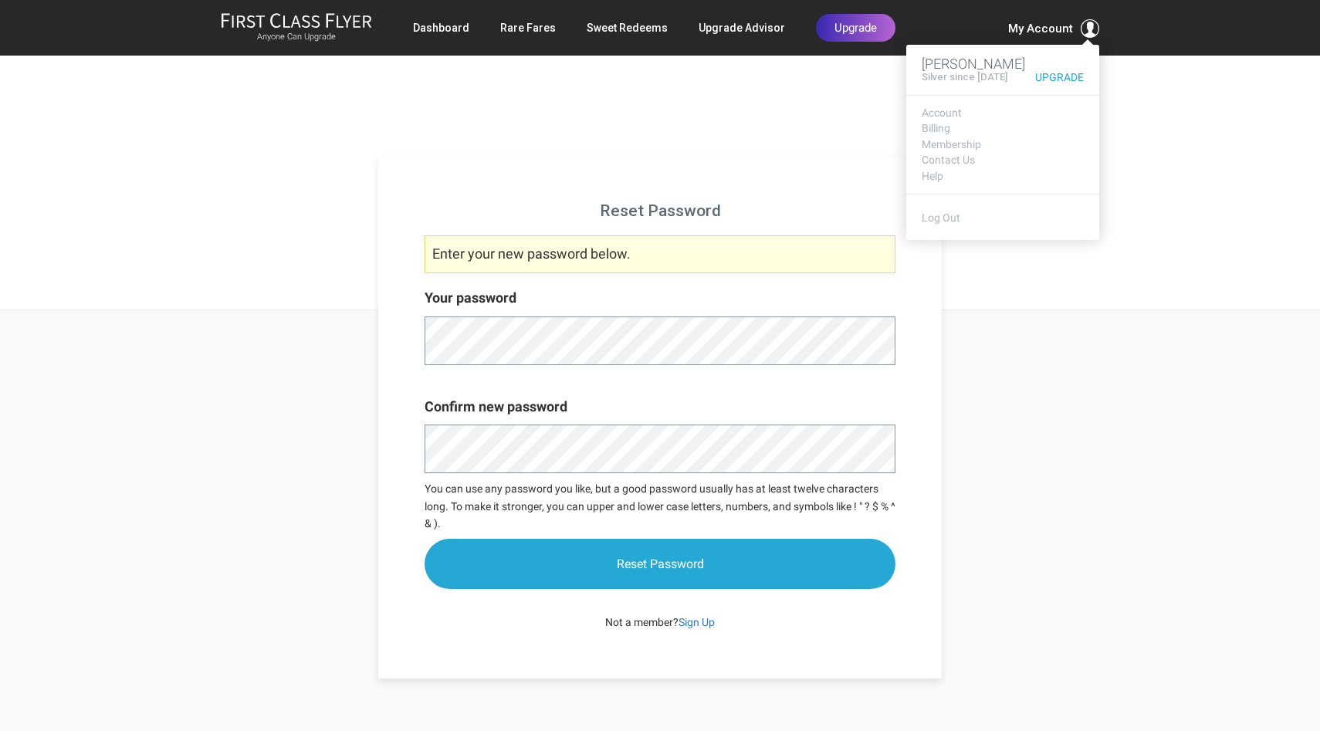
click at [1051, 25] on span "My Account" at bounding box center [1040, 28] width 65 height 19
click at [953, 130] on link "Billing" at bounding box center [1003, 129] width 162 height 12
click at [942, 130] on link "Billing" at bounding box center [1003, 129] width 162 height 12
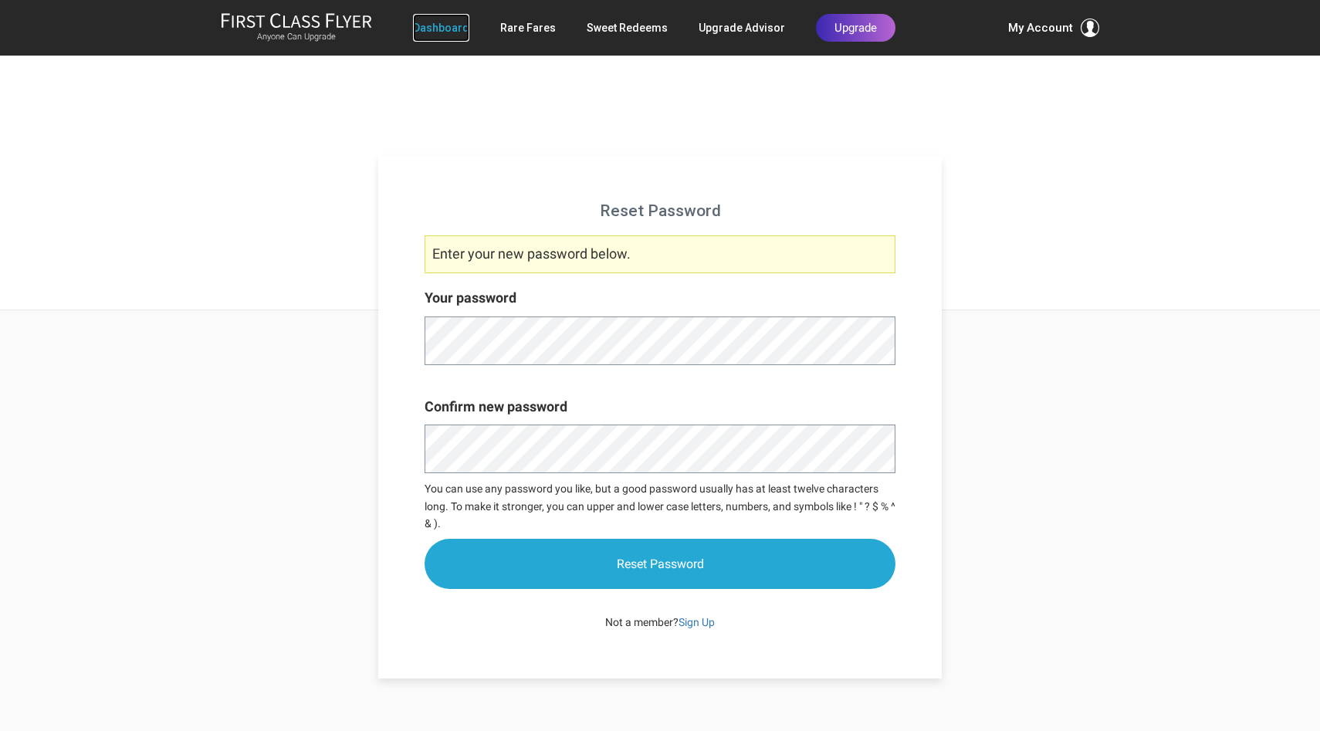
click at [456, 31] on link "Dashboard" at bounding box center [441, 28] width 56 height 28
click at [455, 31] on link "Dashboard" at bounding box center [441, 28] width 56 height 28
